Goal: Transaction & Acquisition: Download file/media

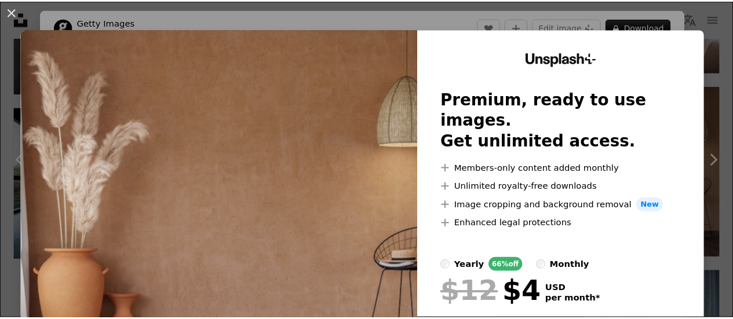
scroll to position [1212, 0]
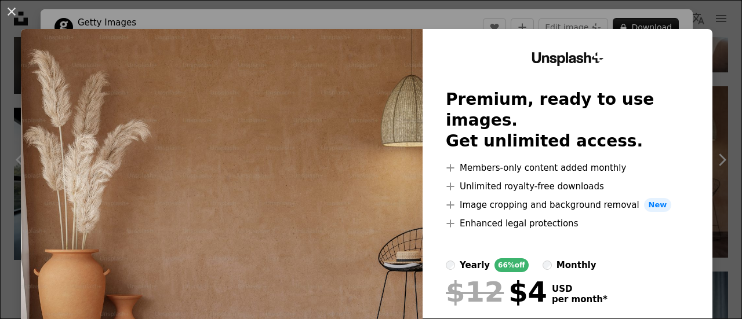
click at [297, 108] on img at bounding box center [222, 213] width 402 height 369
click at [19, 10] on button "An X shape" at bounding box center [12, 12] width 14 height 14
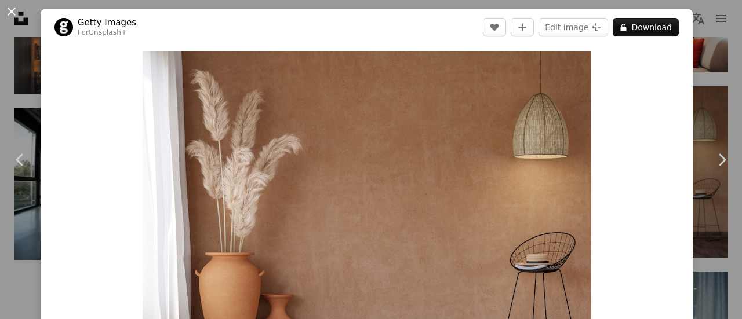
click at [16, 13] on button "An X shape" at bounding box center [12, 12] width 14 height 14
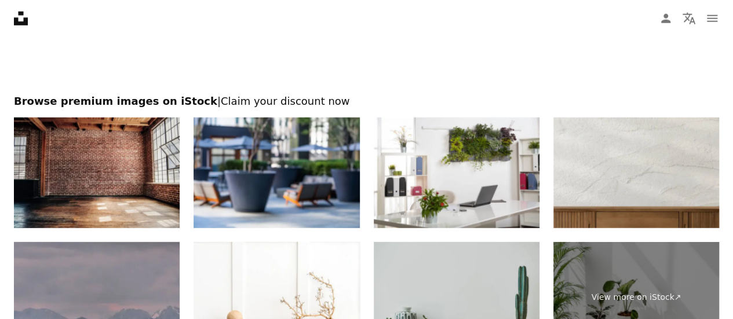
scroll to position [1558, 0]
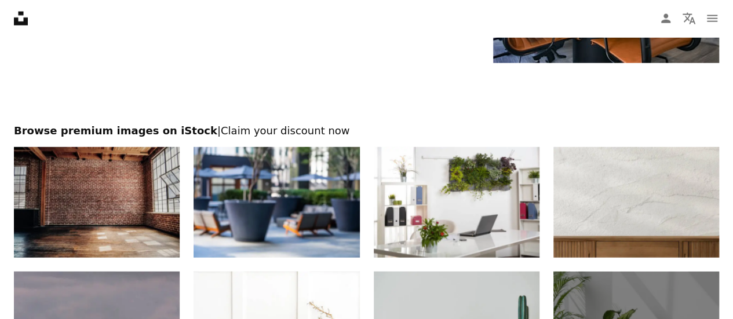
click at [155, 245] on img at bounding box center [97, 202] width 166 height 111
